Goal: Task Accomplishment & Management: Complete application form

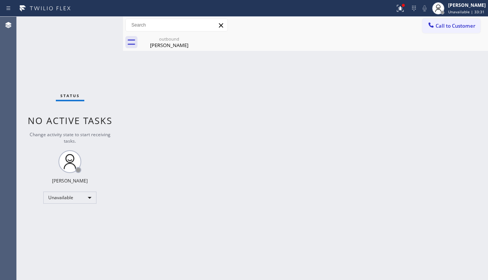
click at [423, 109] on div "Back to Dashboard Change Sender ID Customers Technicians Select a contact Outbo…" at bounding box center [305, 149] width 365 height 264
click at [461, 22] on span "Call to Customer" at bounding box center [456, 25] width 40 height 7
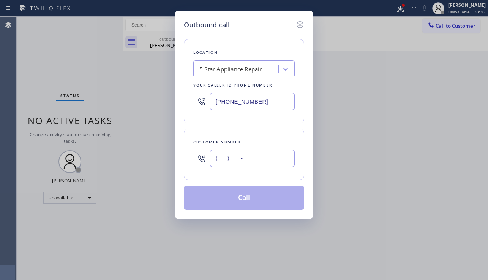
click at [246, 154] on input "(___) ___-____" at bounding box center [252, 158] width 85 height 17
paste input "310) 561-7059"
type input "[PHONE_NUMBER]"
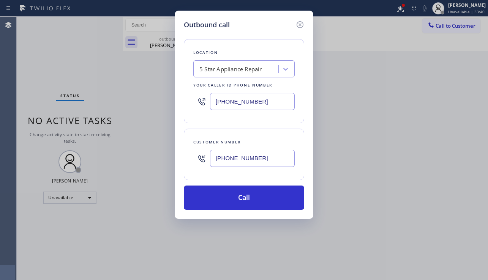
drag, startPoint x: 274, startPoint y: 99, endPoint x: 194, endPoint y: 100, distance: 79.8
click at [194, 100] on div "[PHONE_NUMBER]" at bounding box center [243, 101] width 101 height 25
paste input "424) 305-1135"
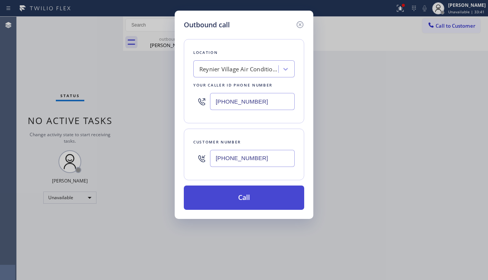
type input "[PHONE_NUMBER]"
click at [251, 186] on button "Call" at bounding box center [244, 198] width 120 height 24
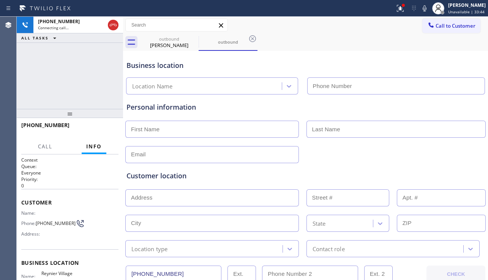
type input "[PHONE_NUMBER]"
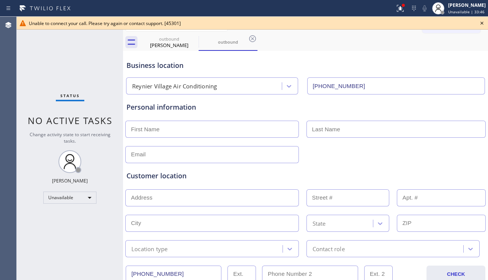
click at [483, 24] on icon at bounding box center [481, 23] width 3 height 3
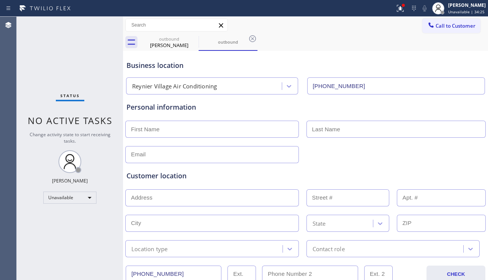
drag, startPoint x: 252, startPoint y: 36, endPoint x: 231, endPoint y: 49, distance: 24.6
click at [252, 36] on icon at bounding box center [252, 38] width 7 height 7
type input "[PHONE_NUMBER]"
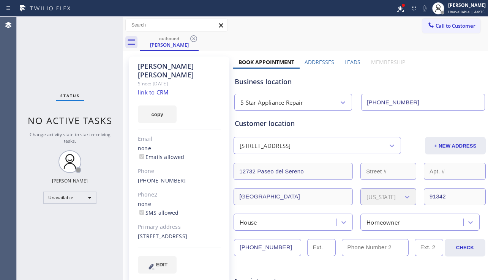
drag, startPoint x: 421, startPoint y: 75, endPoint x: 431, endPoint y: 68, distance: 12.5
click at [421, 75] on div "Business location 5 Star Appliance Repair [PHONE_NUMBER]" at bounding box center [359, 90] width 253 height 42
click at [442, 26] on span "Call to Customer" at bounding box center [456, 25] width 40 height 7
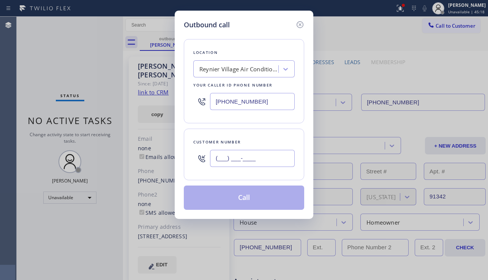
click at [237, 160] on input "(___) ___-____" at bounding box center [252, 158] width 85 height 17
paste input "925) 378-0006"
type input "[PHONE_NUMBER]"
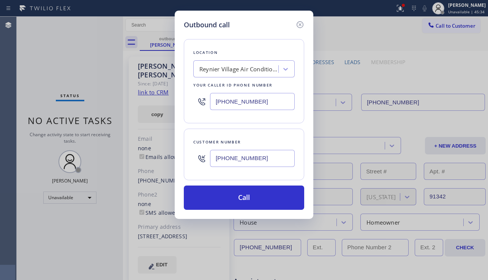
drag, startPoint x: 266, startPoint y: 104, endPoint x: 217, endPoint y: 104, distance: 49.0
click at [217, 104] on input "[PHONE_NUMBER]" at bounding box center [252, 101] width 85 height 17
paste input "80) 787-0279"
type input "[PHONE_NUMBER]"
click at [402, 208] on div "Outbound call Location [GEOGRAPHIC_DATA] Viking Appliance Repair Your caller id…" at bounding box center [244, 140] width 488 height 280
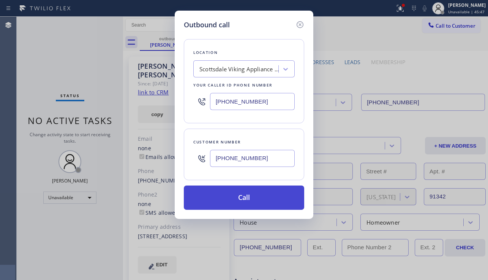
click at [230, 203] on button "Call" at bounding box center [244, 198] width 120 height 24
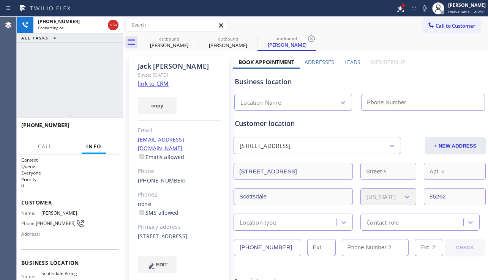
click at [345, 63] on label "Leads" at bounding box center [352, 61] width 16 height 7
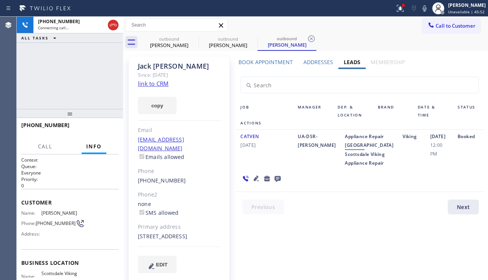
click at [254, 183] on icon at bounding box center [256, 178] width 9 height 9
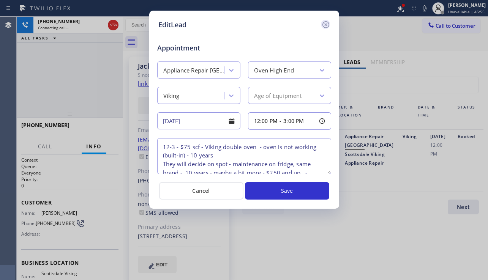
click at [327, 28] on icon at bounding box center [325, 24] width 9 height 9
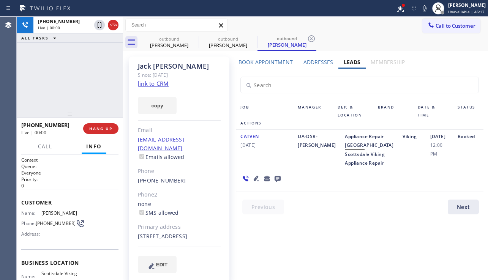
click at [402, 158] on div "Viking" at bounding box center [411, 149] width 27 height 35
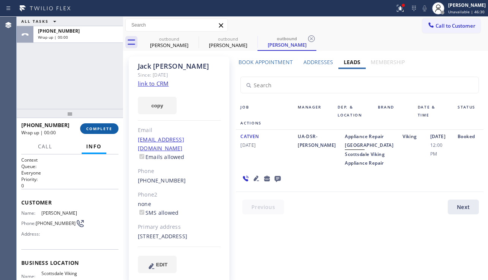
click at [103, 131] on button "COMPLETE" at bounding box center [99, 128] width 38 height 11
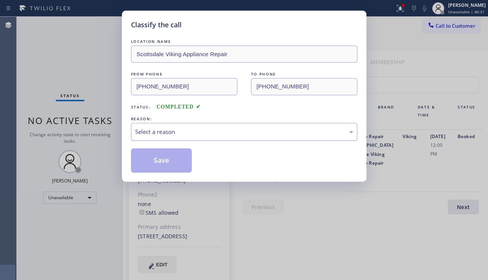
click at [199, 139] on div "Select a reason" at bounding box center [244, 132] width 226 height 18
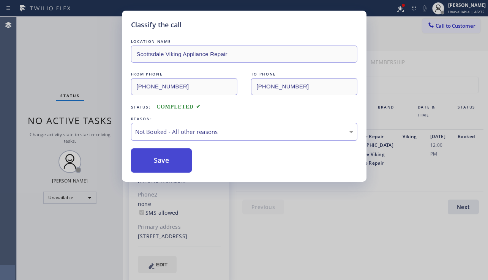
drag, startPoint x: 166, startPoint y: 161, endPoint x: 179, endPoint y: 163, distance: 13.1
click at [165, 162] on button "Save" at bounding box center [161, 161] width 61 height 24
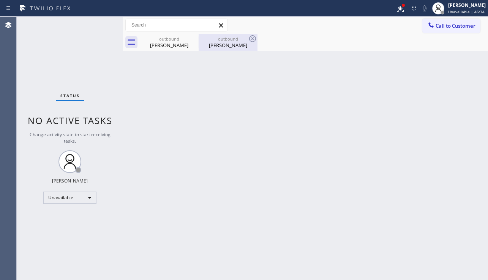
click at [228, 43] on div "[PERSON_NAME]" at bounding box center [227, 45] width 57 height 7
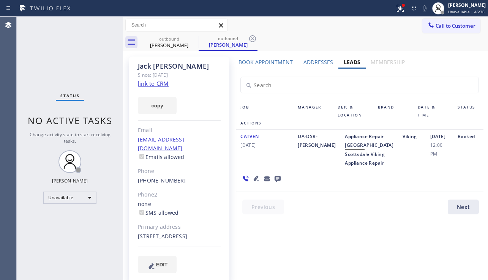
click at [270, 63] on label "Book Appointment" at bounding box center [266, 61] width 54 height 7
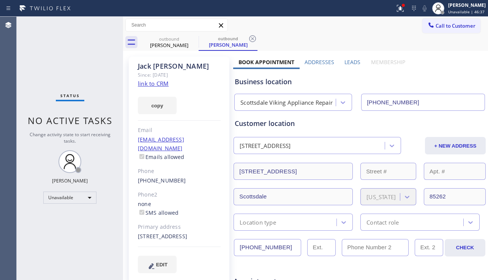
drag, startPoint x: 280, startPoint y: 244, endPoint x: 209, endPoint y: 248, distance: 71.9
drag, startPoint x: 441, startPoint y: 25, endPoint x: 372, endPoint y: 112, distance: 110.3
click at [441, 25] on span "Call to Customer" at bounding box center [456, 25] width 40 height 7
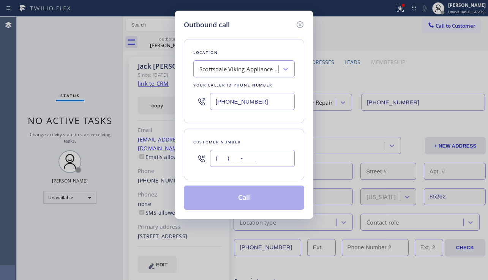
click at [249, 157] on input "(___) ___-____" at bounding box center [252, 158] width 85 height 17
paste input "925) 378-0006"
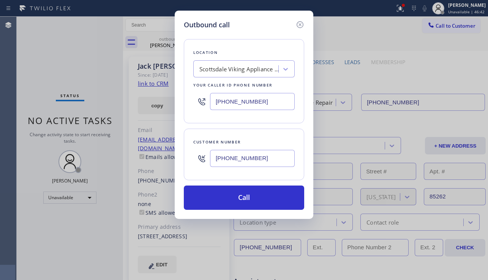
type input "[PHONE_NUMBER]"
click at [408, 170] on div "Outbound call Location [GEOGRAPHIC_DATA] Viking Appliance Repair Your caller id…" at bounding box center [244, 140] width 488 height 280
click at [411, 226] on div "Outbound call Location [GEOGRAPHIC_DATA] Viking Appliance Repair Your caller id…" at bounding box center [244, 140] width 488 height 280
click at [294, 24] on div "Outbound call" at bounding box center [244, 25] width 120 height 10
click at [299, 24] on icon at bounding box center [300, 24] width 7 height 7
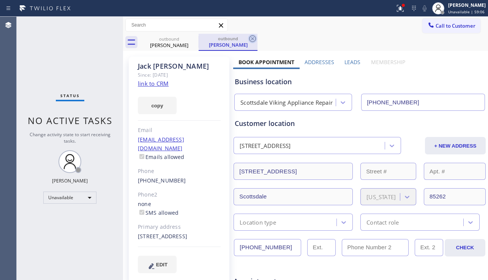
click at [254, 39] on icon at bounding box center [252, 38] width 9 height 9
type input "[PHONE_NUMBER]"
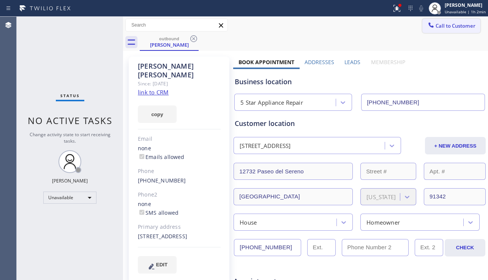
click at [436, 28] on span "Call to Customer" at bounding box center [456, 25] width 40 height 7
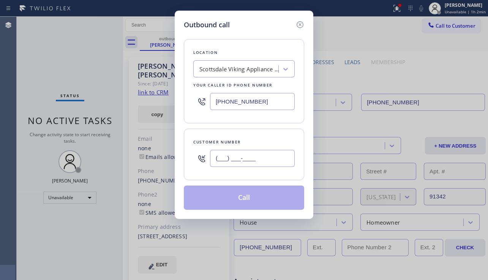
click at [247, 157] on input "(___) ___-____" at bounding box center [252, 158] width 85 height 17
paste input "323) 616-0194"
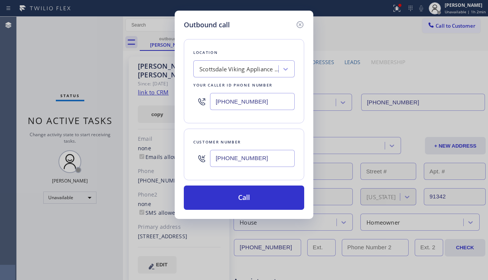
type input "[PHONE_NUMBER]"
drag, startPoint x: 264, startPoint y: 102, endPoint x: 207, endPoint y: 106, distance: 56.7
click at [207, 106] on div "[PHONE_NUMBER]" at bounding box center [243, 101] width 101 height 25
paste input "855) 999-4417"
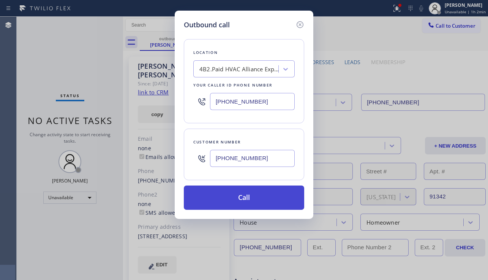
type input "[PHONE_NUMBER]"
click at [246, 202] on button "Call" at bounding box center [244, 198] width 120 height 24
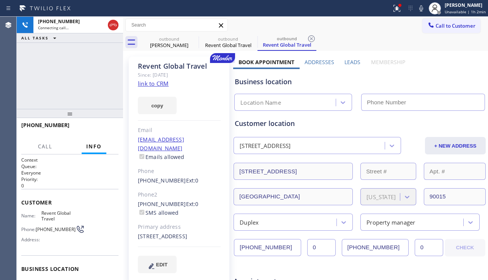
type input "[PHONE_NUMBER]"
click at [436, 83] on div "Business location" at bounding box center [360, 82] width 250 height 10
click at [351, 62] on label "Leads" at bounding box center [352, 61] width 16 height 7
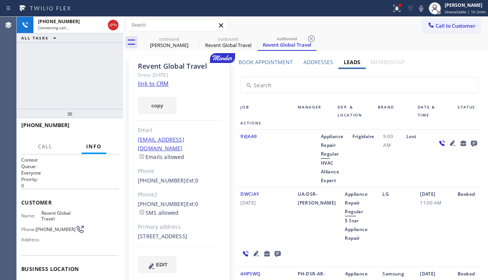
click at [450, 144] on icon at bounding box center [452, 143] width 5 height 5
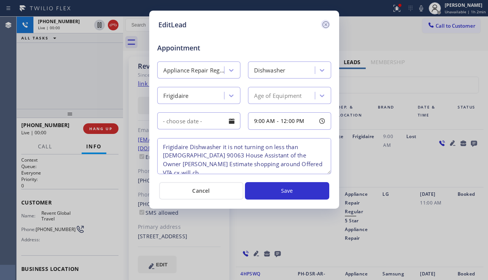
click at [326, 24] on icon at bounding box center [325, 24] width 9 height 9
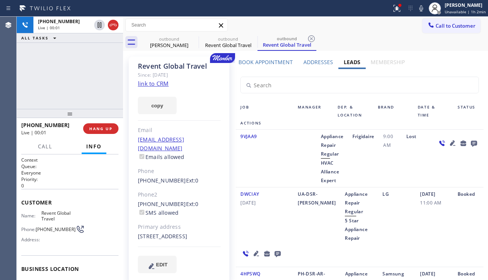
click at [448, 141] on icon at bounding box center [452, 143] width 9 height 9
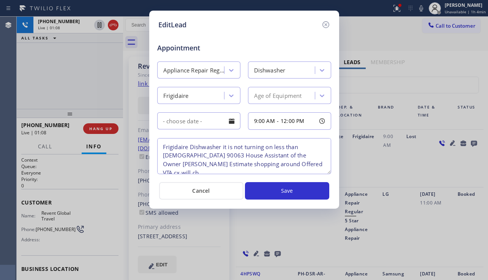
click at [427, 164] on div "EditLead Appointment Appliance Repair Regular Dishwasher Frigidaire Age of Equi…" at bounding box center [244, 140] width 488 height 280
click at [327, 25] on icon at bounding box center [325, 24] width 9 height 9
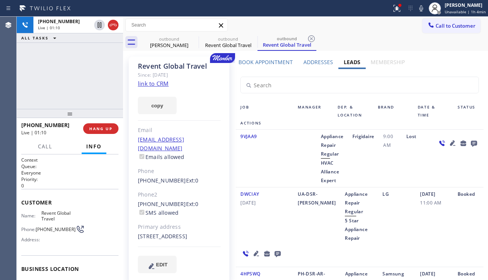
click at [448, 141] on icon at bounding box center [452, 143] width 9 height 9
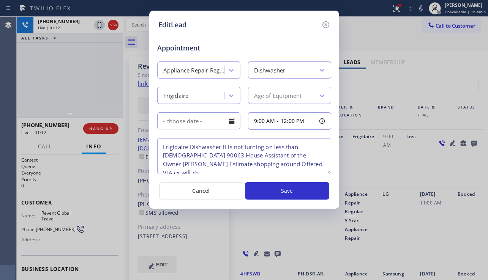
click at [327, 27] on icon at bounding box center [325, 24] width 9 height 9
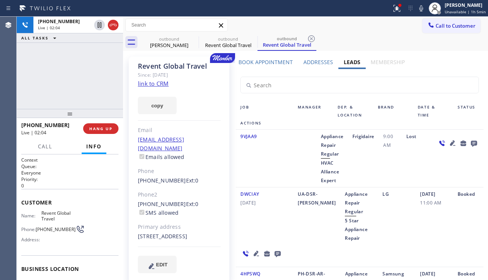
click at [438, 169] on div at bounding box center [457, 158] width 51 height 53
click at [448, 145] on icon at bounding box center [452, 143] width 9 height 9
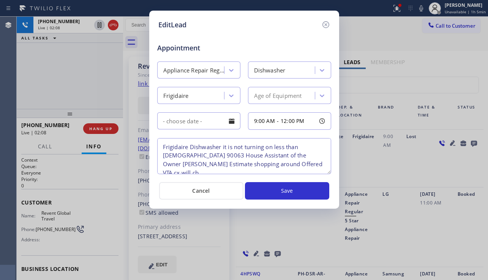
click at [284, 166] on textarea "Frigidaire Dishwasher it is not turning on less than [DEMOGRAPHIC_DATA] 90063 H…" at bounding box center [244, 156] width 174 height 36
click at [327, 27] on icon at bounding box center [325, 24] width 9 height 9
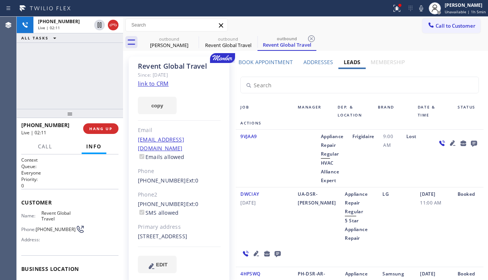
click at [450, 142] on icon at bounding box center [452, 143] width 5 height 5
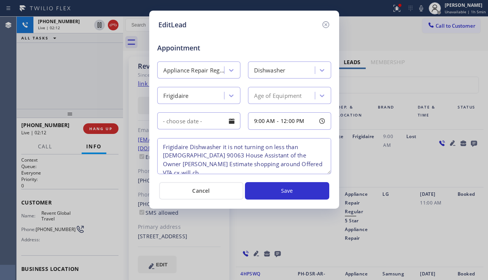
click at [284, 165] on textarea "Frigidaire Dishwasher it is not turning on less than [DEMOGRAPHIC_DATA] 90063 H…" at bounding box center [244, 156] width 174 height 36
click at [329, 24] on icon at bounding box center [325, 24] width 7 height 7
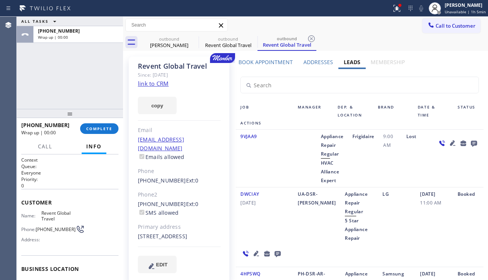
click at [408, 169] on div "Lost" at bounding box center [417, 158] width 30 height 53
click at [116, 128] on button "COMPLETE" at bounding box center [99, 128] width 38 height 11
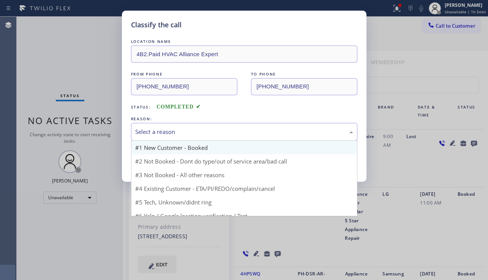
drag, startPoint x: 190, startPoint y: 133, endPoint x: 177, endPoint y: 152, distance: 22.4
click at [190, 132] on div "Select a reason" at bounding box center [244, 132] width 218 height 9
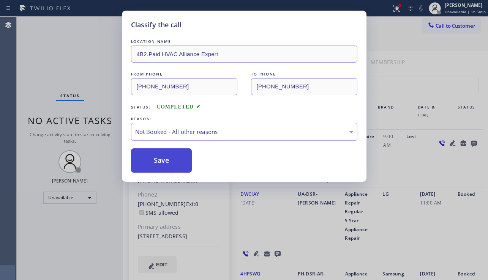
click at [166, 165] on button "Save" at bounding box center [161, 161] width 61 height 24
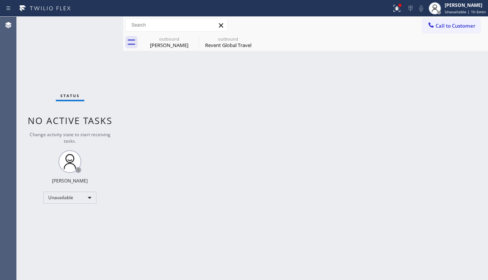
click at [401, 190] on div "Back to Dashboard Change Sender ID Customers Technicians Select a contact Outbo…" at bounding box center [305, 149] width 365 height 264
click at [239, 46] on div "Revent Global Travel" at bounding box center [227, 45] width 57 height 7
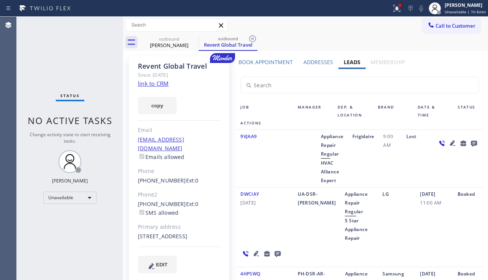
click at [279, 65] on label "Book Appointment" at bounding box center [266, 61] width 54 height 7
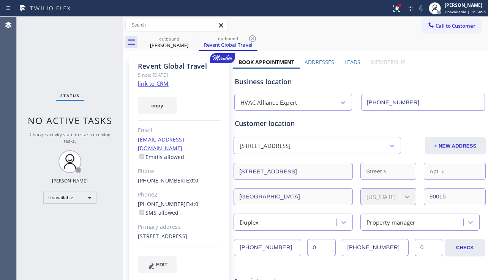
drag, startPoint x: 280, startPoint y: 248, endPoint x: 230, endPoint y: 245, distance: 49.8
click at [28, 194] on div "Status No active tasks Change activity state to start receiving tasks. [PERSON_…" at bounding box center [70, 149] width 106 height 264
click at [24, 194] on div "Status No active tasks Change activity state to start receiving tasks. [PERSON_…" at bounding box center [70, 149] width 106 height 264
click at [95, 98] on div "Status No active tasks Change activity state to start receiving tasks. [PERSON_…" at bounding box center [70, 149] width 106 height 264
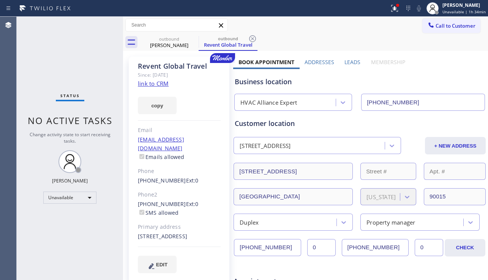
click at [22, 213] on div "Status No active tasks Change activity state to start receiving tasks. [PERSON_…" at bounding box center [70, 149] width 106 height 264
click at [415, 80] on div "Business location" at bounding box center [360, 82] width 250 height 10
drag, startPoint x: 176, startPoint y: 236, endPoint x: 162, endPoint y: 238, distance: 14.2
click at [162, 238] on div "[STREET_ADDRESS]" at bounding box center [179, 236] width 83 height 9
copy div "90015"
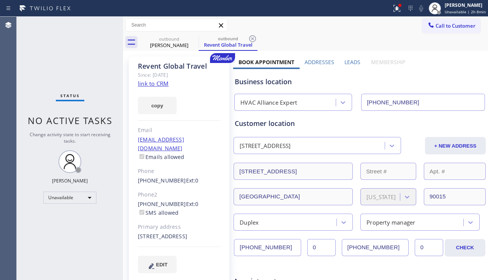
click at [28, 208] on div "Status No active tasks Change activity state to start receiving tasks. [PERSON_…" at bounding box center [70, 149] width 106 height 264
click at [250, 39] on icon at bounding box center [252, 38] width 9 height 9
type input "[PHONE_NUMBER]"
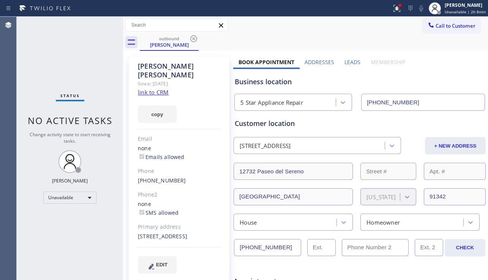
click at [104, 208] on div "Status No active tasks Change activity state to start receiving tasks. [PERSON_…" at bounding box center [70, 149] width 106 height 264
click at [30, 200] on div "Status No active tasks Change activity state to start receiving tasks. [PERSON_…" at bounding box center [70, 149] width 106 height 264
click at [24, 92] on div "Status No active tasks Change activity state to start receiving tasks. [PERSON_…" at bounding box center [70, 149] width 106 height 264
click at [29, 97] on div "Status No active tasks Change activity state to start receiving tasks. [PERSON_…" at bounding box center [70, 149] width 106 height 264
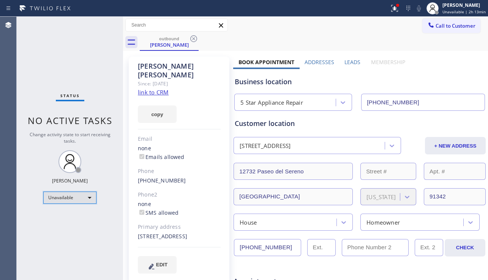
click at [88, 197] on div "Unavailable" at bounding box center [69, 198] width 53 height 12
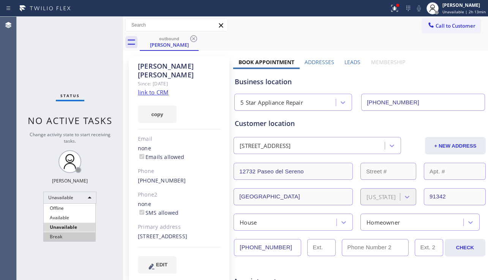
click at [74, 235] on li "Break" at bounding box center [70, 236] width 52 height 9
click at [76, 235] on div "Status No active tasks Change activity state to start receiving tasks. [PERSON_…" at bounding box center [70, 149] width 106 height 264
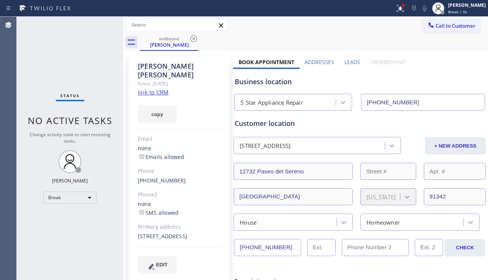
click at [27, 218] on div "Status No active tasks Change activity state to start receiving tasks. [PERSON_…" at bounding box center [70, 149] width 106 height 264
click at [181, 238] on div "[STREET_ADDRESS]" at bounding box center [179, 236] width 83 height 9
click at [87, 196] on div "Break" at bounding box center [69, 198] width 53 height 12
click at [71, 224] on li "Unavailable" at bounding box center [70, 227] width 52 height 9
click at [113, 218] on div "Status No active tasks Change activity state to start receiving tasks. [PERSON_…" at bounding box center [70, 149] width 106 height 264
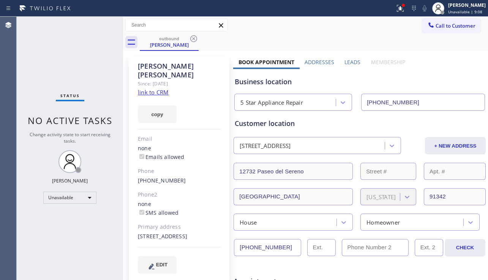
click at [29, 166] on div "Status No active tasks Change activity state to start receiving tasks. [PERSON_…" at bounding box center [70, 149] width 106 height 264
click at [195, 119] on div "[PERSON_NAME] Since: [DATE] link to CRM copy Email none Emails allowed Phone [P…" at bounding box center [179, 170] width 101 height 226
click at [34, 180] on div "Status No active tasks Change activity state to start receiving tasks. [PERSON_…" at bounding box center [70, 149] width 106 height 264
click at [187, 111] on div "copy" at bounding box center [179, 110] width 83 height 26
click at [30, 202] on div "Status No active tasks Change activity state to start receiving tasks. [PERSON_…" at bounding box center [70, 149] width 106 height 264
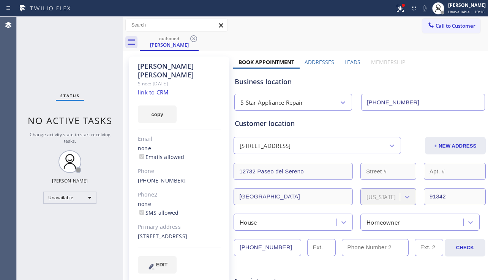
click at [25, 192] on div "Status No active tasks Change activity state to start receiving tasks. [PERSON_…" at bounding box center [70, 149] width 106 height 264
click at [21, 177] on div "Status No active tasks Change activity state to start receiving tasks. [PERSON_…" at bounding box center [70, 149] width 106 height 264
click at [446, 31] on button "Call to Customer" at bounding box center [451, 26] width 58 height 14
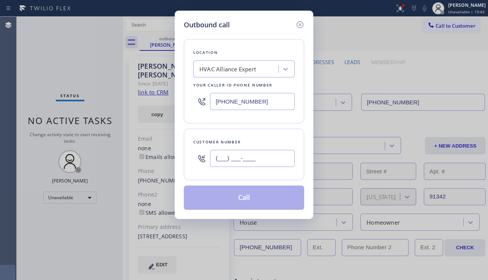
click at [232, 161] on input "(___) ___-____" at bounding box center [252, 158] width 85 height 17
paste input "323) 547-1351"
type input "[PHONE_NUMBER]"
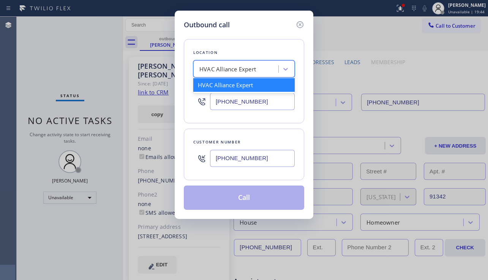
click at [246, 74] on div "HVAC Alliance Expert" at bounding box center [237, 69] width 83 height 13
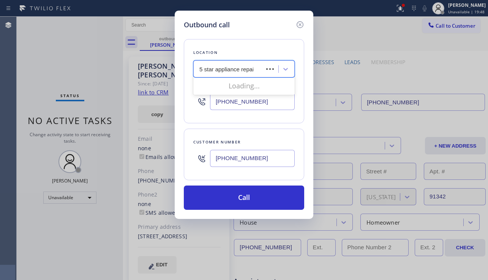
type input "5 star appliance repair"
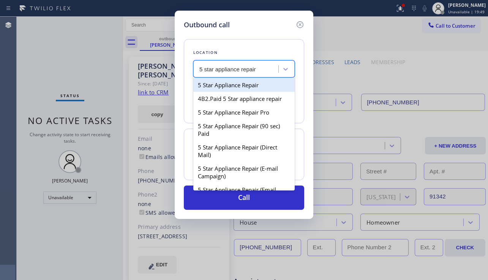
click at [246, 86] on div "5 Star Appliance Repair" at bounding box center [243, 85] width 101 height 14
type input "[PHONE_NUMBER]"
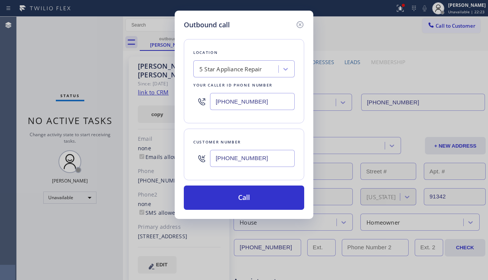
drag, startPoint x: 266, startPoint y: 158, endPoint x: 206, endPoint y: 155, distance: 59.7
click at [206, 155] on div "[PHONE_NUMBER]" at bounding box center [243, 158] width 101 height 25
paste input "415) 246-8684"
type input "[PHONE_NUMBER]"
drag, startPoint x: 237, startPoint y: 103, endPoint x: 195, endPoint y: 103, distance: 41.8
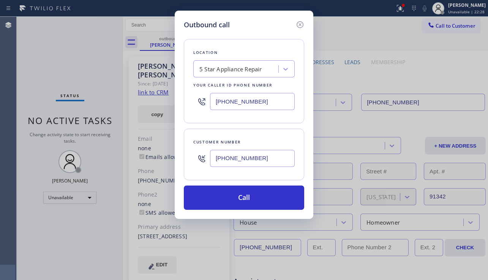
click at [195, 103] on div "[PHONE_NUMBER]" at bounding box center [243, 101] width 101 height 25
paste input "510) 306-7543"
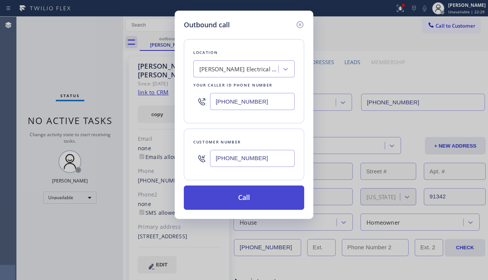
type input "[PHONE_NUMBER]"
drag, startPoint x: 241, startPoint y: 197, endPoint x: 235, endPoint y: 202, distance: 7.8
click at [241, 197] on button "Call" at bounding box center [244, 198] width 120 height 24
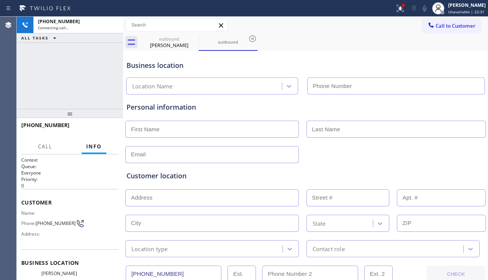
type input "[PHONE_NUMBER]"
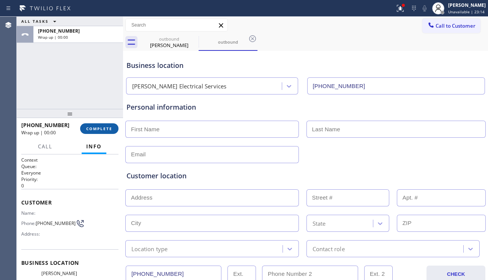
click at [84, 126] on button "COMPLETE" at bounding box center [99, 128] width 38 height 11
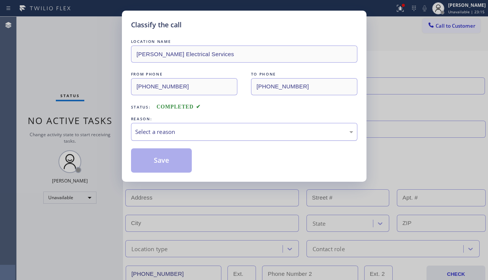
click at [206, 133] on div "Select a reason" at bounding box center [244, 132] width 218 height 9
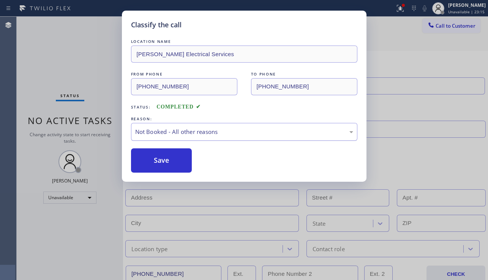
drag, startPoint x: 165, startPoint y: 164, endPoint x: 352, endPoint y: 134, distance: 189.3
click at [164, 164] on button "Save" at bounding box center [161, 161] width 61 height 24
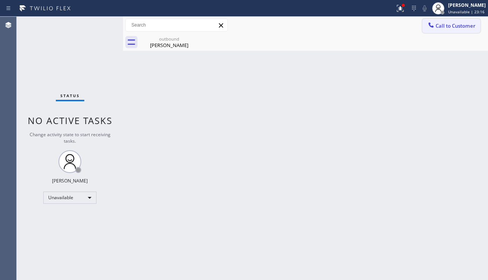
click at [446, 27] on span "Call to Customer" at bounding box center [456, 25] width 40 height 7
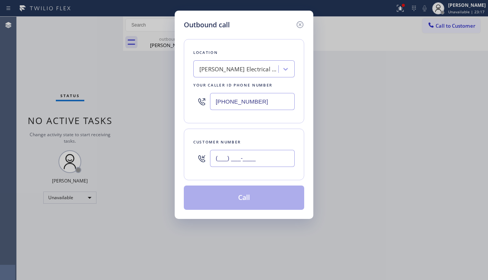
click at [246, 162] on input "(___) ___-____" at bounding box center [252, 158] width 85 height 17
paste input "909) 701-7666"
type input "[PHONE_NUMBER]"
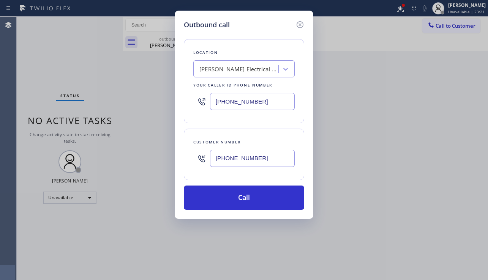
drag, startPoint x: 265, startPoint y: 106, endPoint x: 188, endPoint y: 105, distance: 76.7
click at [188, 105] on div "Location [PERSON_NAME] Electrical Services Your caller id phone number [PHONE_N…" at bounding box center [244, 81] width 120 height 84
paste input "760) 388-9446"
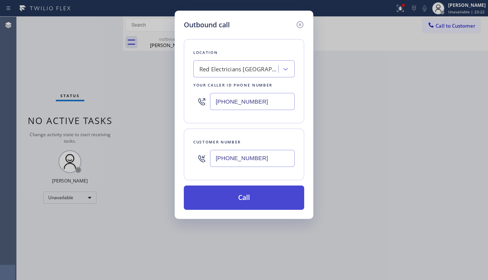
type input "[PHONE_NUMBER]"
click at [239, 188] on button "Call" at bounding box center [244, 198] width 120 height 24
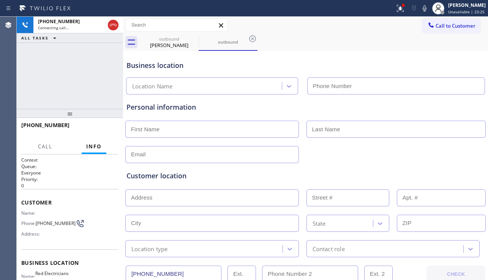
type input "[PHONE_NUMBER]"
click at [193, 175] on div "Customer location" at bounding box center [305, 176] width 358 height 10
click at [399, 159] on div at bounding box center [306, 154] width 362 height 19
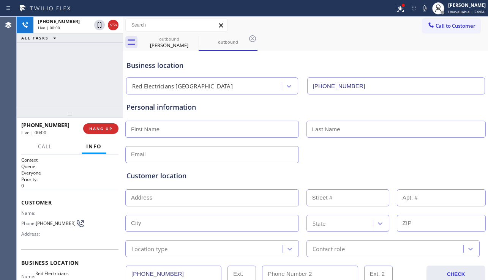
click at [218, 172] on div "Customer location" at bounding box center [305, 176] width 358 height 10
click at [362, 161] on div "Customer location >> ADD NEW ADDRESS << + NEW ADDRESS State Location type Conta…" at bounding box center [305, 208] width 361 height 97
click at [322, 155] on div at bounding box center [306, 154] width 362 height 19
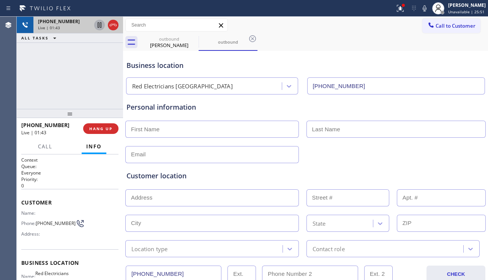
click at [99, 26] on icon at bounding box center [100, 24] width 4 height 5
click at [420, 11] on icon at bounding box center [424, 8] width 9 height 9
click at [35, 90] on div "[PHONE_NUMBER] Live | 03:43 ALL TASKS ALL TASKS ACTIVE TASKS TASKS IN WRAP UP" at bounding box center [70, 63] width 106 height 92
click at [96, 26] on icon at bounding box center [99, 25] width 9 height 9
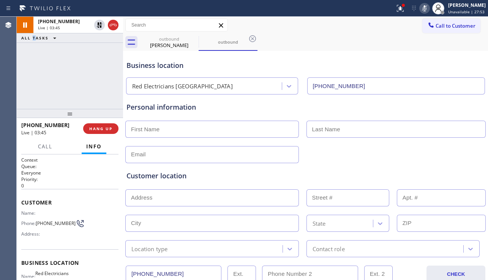
click at [420, 7] on icon at bounding box center [424, 8] width 9 height 9
click at [385, 113] on div "Personal information" at bounding box center [305, 132] width 358 height 61
click at [422, 178] on div "Customer location" at bounding box center [305, 176] width 358 height 10
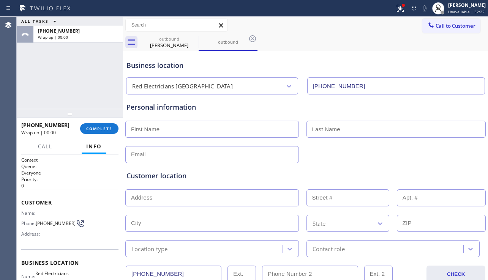
click at [222, 122] on input "text" at bounding box center [212, 129] width 174 height 17
type input "[PERSON_NAME]"
click at [316, 131] on input "text" at bounding box center [397, 129] width 180 height 17
type input "[PERSON_NAME]"
click at [245, 160] on div "Customer location >> ADD NEW ADDRESS << + NEW ADDRESS State Location type Conta…" at bounding box center [305, 208] width 361 height 97
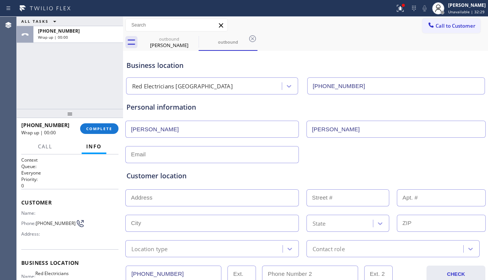
click at [241, 152] on input "text" at bounding box center [212, 154] width 174 height 17
click at [169, 155] on input "text" at bounding box center [212, 154] width 174 height 17
paste input "[EMAIL_ADDRESS][DOMAIN_NAME]"
type input "[EMAIL_ADDRESS][DOMAIN_NAME]"
click at [163, 201] on input "text" at bounding box center [212, 198] width 174 height 17
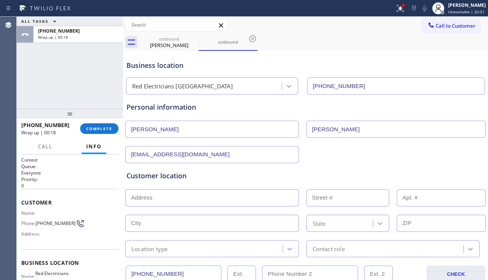
paste input "[STREET_ADDRESS]"
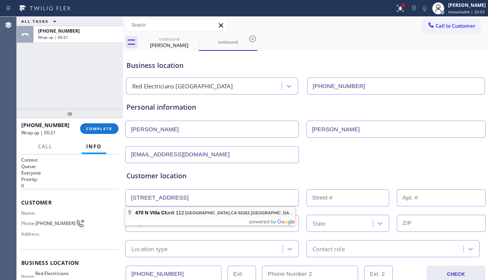
type input "[STREET_ADDRESS]"
type input "470"
type input "[GEOGRAPHIC_DATA]"
type input "92262"
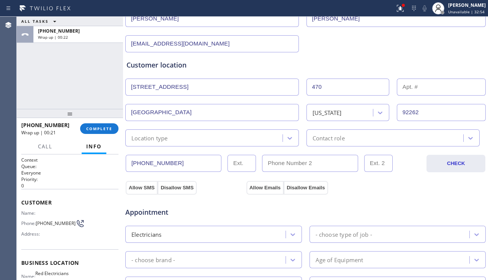
scroll to position [114, 0]
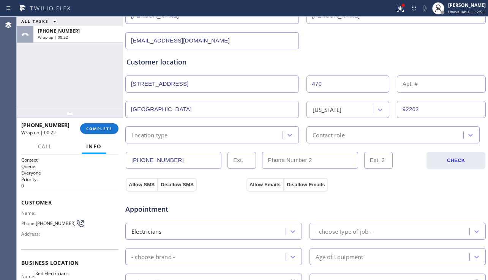
click at [199, 139] on div "Location type" at bounding box center [212, 134] width 174 height 17
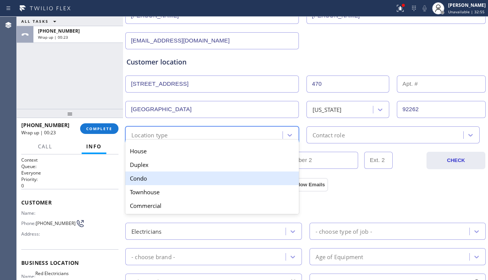
click at [162, 175] on div "Condo" at bounding box center [212, 179] width 174 height 14
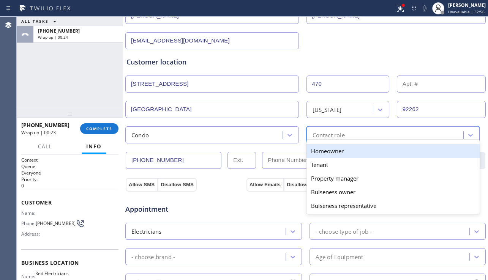
drag, startPoint x: 312, startPoint y: 130, endPoint x: 329, endPoint y: 151, distance: 26.5
click at [313, 130] on div "Contact role" at bounding box center [386, 134] width 155 height 13
click at [332, 152] on div "Homeowner" at bounding box center [394, 151] width 174 height 14
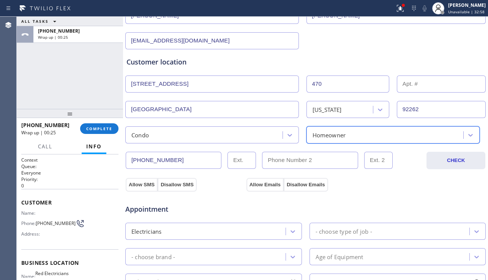
drag, startPoint x: 147, startPoint y: 186, endPoint x: 225, endPoint y: 190, distance: 77.9
click at [147, 186] on button "Allow SMS" at bounding box center [142, 185] width 32 height 14
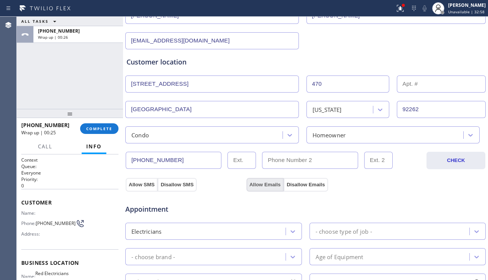
click at [264, 187] on button "Allow Emails" at bounding box center [265, 185] width 37 height 14
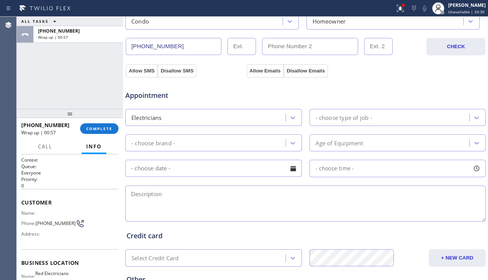
scroll to position [76, 0]
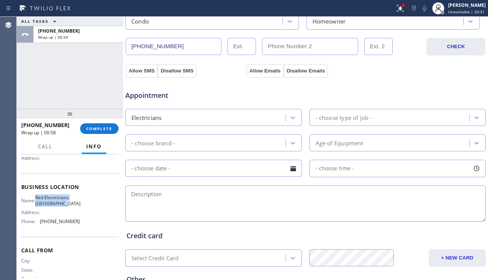
drag, startPoint x: 40, startPoint y: 202, endPoint x: 75, endPoint y: 208, distance: 35.4
click at [75, 207] on span "Red Electricians [GEOGRAPHIC_DATA]" at bounding box center [57, 201] width 45 height 12
copy span "Red Electricians [GEOGRAPHIC_DATA]"
click at [244, 203] on textarea at bounding box center [305, 204] width 360 height 36
paste textarea "11-2 | no scf | breaker is out so some of the switches like in the kitchen is n…"
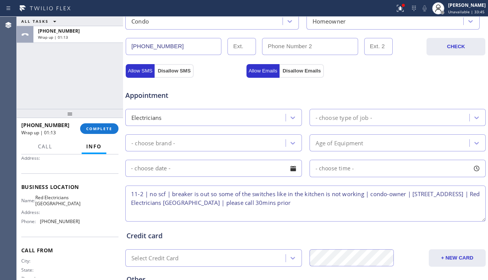
type textarea "11-2 | no scf | breaker is out so some of the switches like in the kitchen is n…"
click at [360, 116] on div "- choose type of job -" at bounding box center [344, 117] width 57 height 9
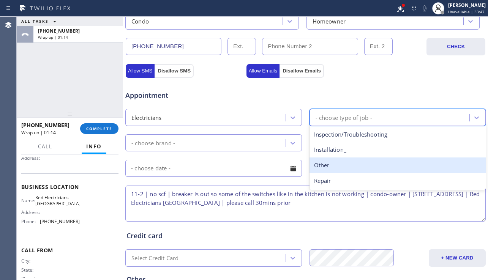
click at [326, 161] on div "Other" at bounding box center [398, 166] width 177 height 16
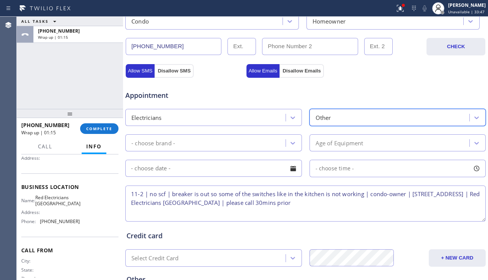
click at [253, 136] on div "- choose brand -" at bounding box center [213, 142] width 177 height 17
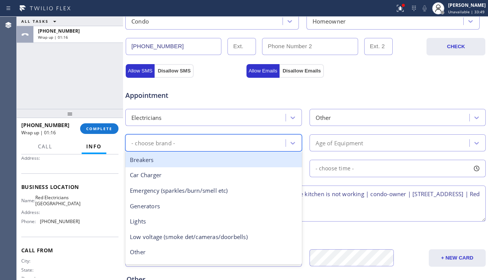
click at [216, 164] on div "Breakers" at bounding box center [213, 160] width 177 height 16
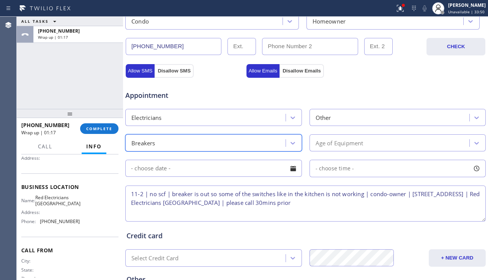
click at [291, 168] on div at bounding box center [293, 168] width 13 height 13
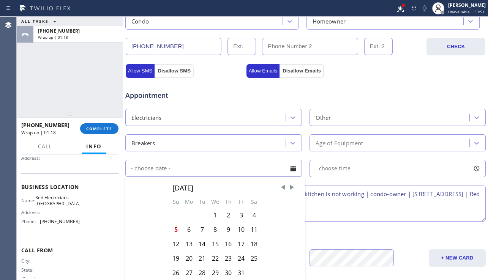
drag, startPoint x: 256, startPoint y: 229, endPoint x: 286, endPoint y: 209, distance: 35.8
click at [256, 228] on div "11" at bounding box center [254, 230] width 13 height 14
type input "[DATE]"
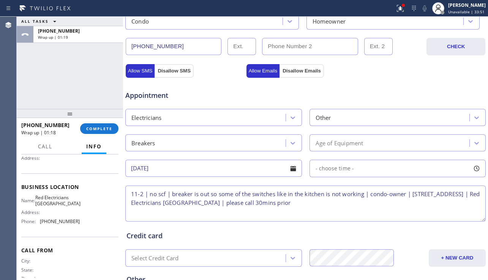
click at [334, 172] on span "- choose time -" at bounding box center [335, 168] width 39 height 7
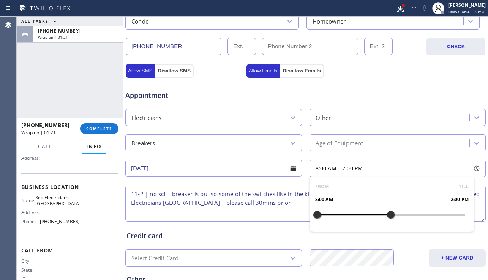
drag, startPoint x: 317, startPoint y: 215, endPoint x: 387, endPoint y: 213, distance: 70.3
click at [387, 213] on div at bounding box center [390, 215] width 9 height 16
drag, startPoint x: 314, startPoint y: 215, endPoint x: 349, endPoint y: 213, distance: 35.4
click at [349, 213] on div at bounding box center [353, 215] width 9 height 16
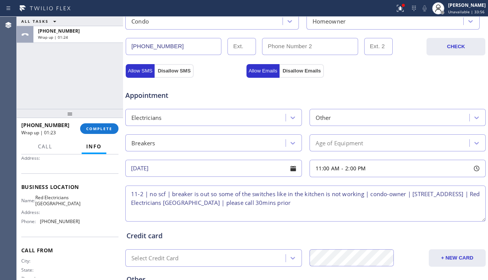
click at [269, 203] on textarea "11-2 | no scf | breaker is out so some of the switches like in the kitchen is n…" at bounding box center [305, 204] width 360 height 36
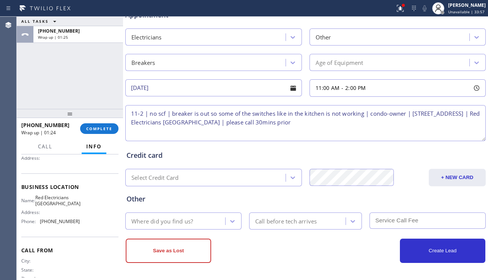
click at [212, 218] on div "Where did you find us?" at bounding box center [177, 221] width 98 height 13
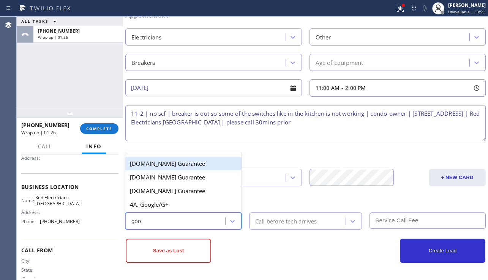
type input "goog"
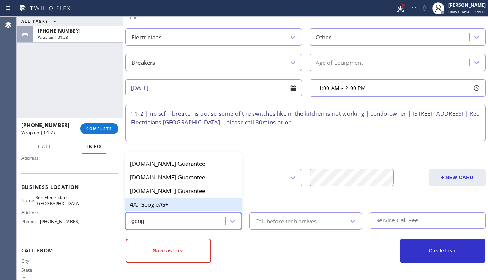
click at [217, 208] on div "4A. Google/G+" at bounding box center [183, 205] width 116 height 14
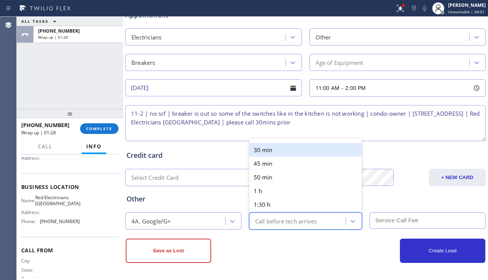
click at [276, 218] on div "Call before tech arrives" at bounding box center [286, 221] width 62 height 9
click at [275, 153] on div "30 min" at bounding box center [305, 150] width 113 height 14
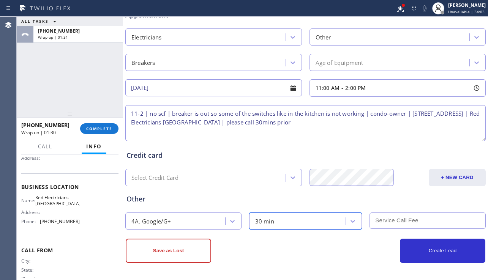
click at [422, 224] on input "text" at bounding box center [428, 221] width 116 height 16
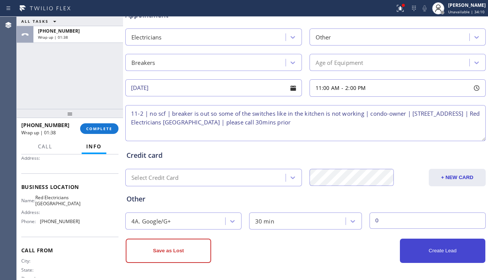
type input "0"
click at [428, 249] on button "Create Lead" at bounding box center [442, 251] width 85 height 24
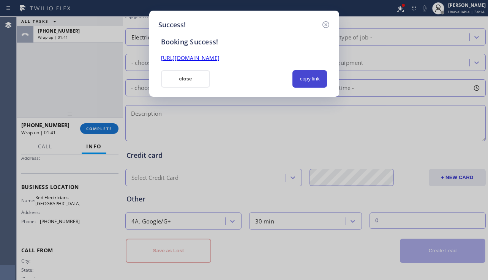
click at [312, 81] on button "copy link" at bounding box center [309, 78] width 35 height 17
click at [220, 57] on link "[URL][DOMAIN_NAME]" at bounding box center [190, 57] width 58 height 7
click at [183, 82] on button "close" at bounding box center [185, 78] width 49 height 17
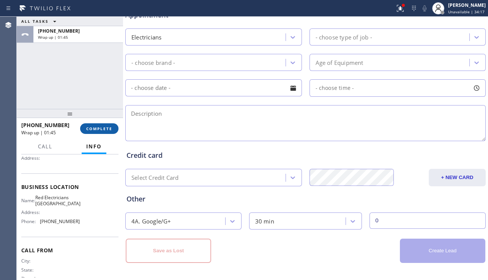
click at [114, 127] on button "COMPLETE" at bounding box center [99, 128] width 38 height 11
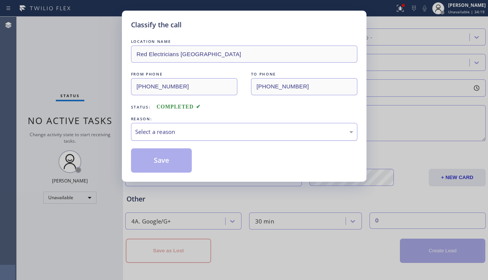
click at [198, 132] on div "Select a reason" at bounding box center [244, 132] width 218 height 9
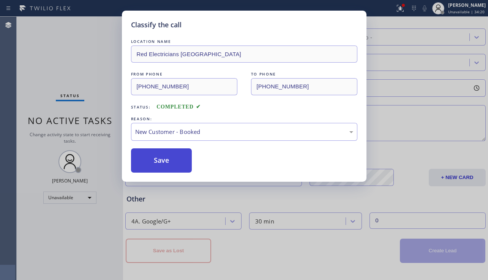
click at [160, 157] on button "Save" at bounding box center [161, 161] width 61 height 24
type input "[PHONE_NUMBER]"
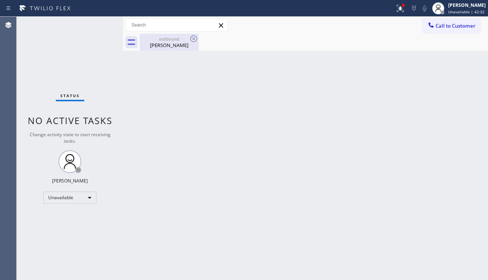
click at [185, 48] on div "[PERSON_NAME]" at bounding box center [169, 45] width 57 height 7
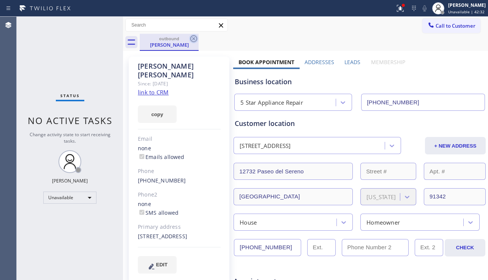
click at [192, 40] on icon at bounding box center [193, 38] width 9 height 9
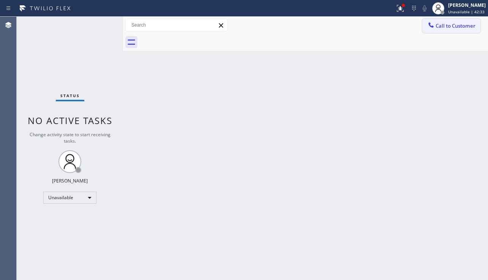
click at [457, 23] on span "Call to Customer" at bounding box center [456, 25] width 40 height 7
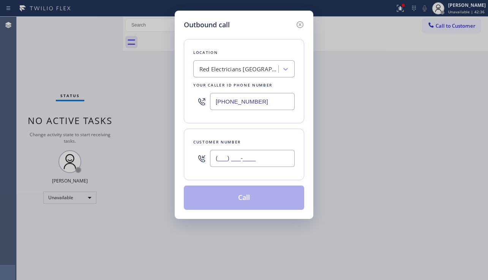
click at [245, 161] on input "(___) ___-____" at bounding box center [252, 158] width 85 height 17
paste input "202) 271-8123"
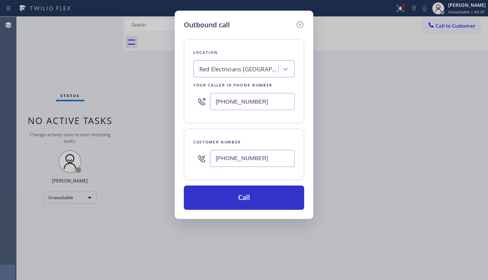
type input "[PHONE_NUMBER]"
drag, startPoint x: 266, startPoint y: 102, endPoint x: 216, endPoint y: 106, distance: 50.3
click at [216, 106] on input "[PHONE_NUMBER]" at bounding box center [252, 101] width 85 height 17
paste input "202) 410-5462"
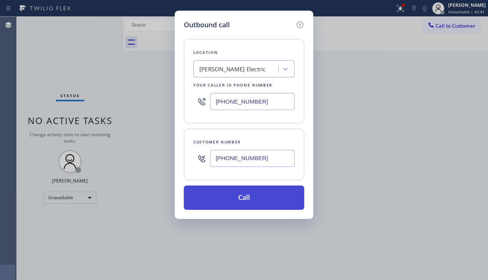
type input "[PHONE_NUMBER]"
click at [221, 194] on button "Call" at bounding box center [244, 198] width 120 height 24
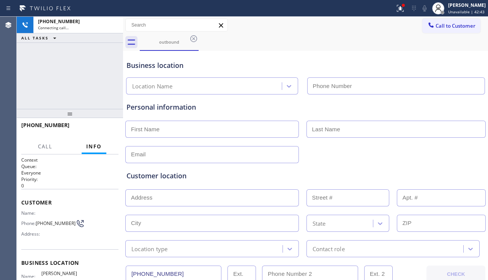
type input "[PHONE_NUMBER]"
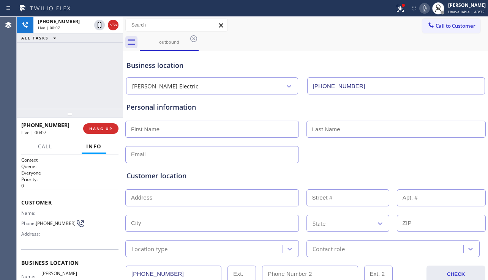
click at [404, 160] on div at bounding box center [306, 154] width 362 height 19
click at [218, 180] on div "Customer location" at bounding box center [305, 176] width 358 height 10
click at [106, 132] on button "HANG UP" at bounding box center [100, 128] width 35 height 11
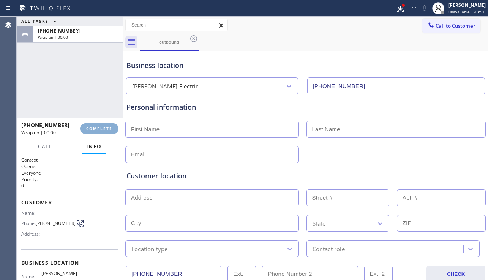
click at [106, 132] on button "COMPLETE" at bounding box center [99, 128] width 38 height 11
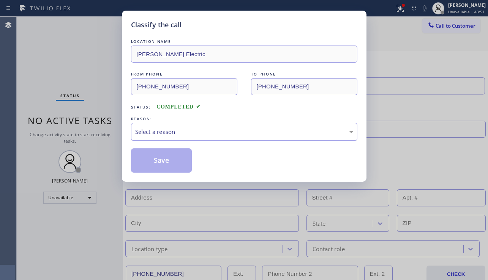
click at [191, 134] on div "Select a reason" at bounding box center [244, 132] width 218 height 9
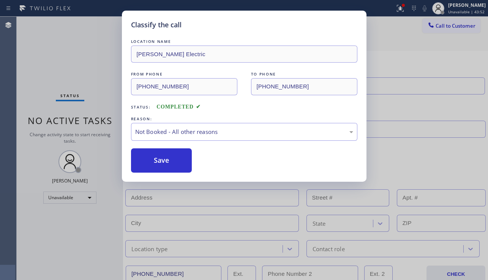
click at [162, 156] on button "Save" at bounding box center [161, 161] width 61 height 24
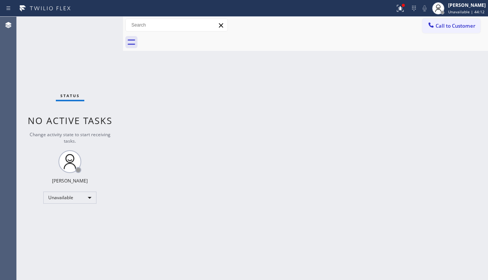
click at [396, 193] on div "Back to Dashboard Change Sender ID Customers Technicians Select a contact Outbo…" at bounding box center [305, 149] width 365 height 264
click at [238, 164] on div "Back to Dashboard Change Sender ID Customers Technicians Select a contact Outbo…" at bounding box center [305, 149] width 365 height 264
drag, startPoint x: 409, startPoint y: 205, endPoint x: 390, endPoint y: 215, distance: 21.4
click at [409, 205] on div "Back to Dashboard Change Sender ID Customers Technicians Select a contact Outbo…" at bounding box center [305, 149] width 365 height 264
click at [316, 253] on div "Back to Dashboard Change Sender ID Customers Technicians Select a contact Outbo…" at bounding box center [305, 149] width 365 height 264
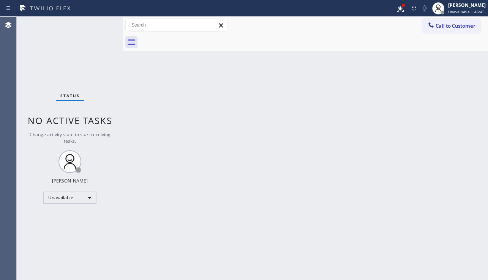
drag, startPoint x: 398, startPoint y: 195, endPoint x: 355, endPoint y: 201, distance: 43.3
click at [398, 195] on div "Back to Dashboard Change Sender ID Customers Technicians Select a contact Outbo…" at bounding box center [305, 149] width 365 height 264
click at [273, 131] on div "Back to Dashboard Change Sender ID Customers Technicians Select a contact Outbo…" at bounding box center [305, 149] width 365 height 264
click at [408, 172] on div "Back to Dashboard Change Sender ID Customers Technicians Select a contact Outbo…" at bounding box center [305, 149] width 365 height 264
click at [412, 194] on div "Back to Dashboard Change Sender ID Customers Technicians Select a contact Outbo…" at bounding box center [305, 149] width 365 height 264
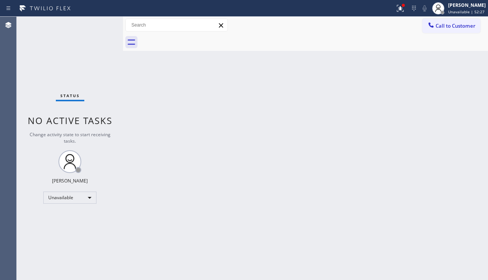
click at [400, 185] on div "Back to Dashboard Change Sender ID Customers Technicians Select a contact Outbo…" at bounding box center [305, 149] width 365 height 264
